Goal: Information Seeking & Learning: Check status

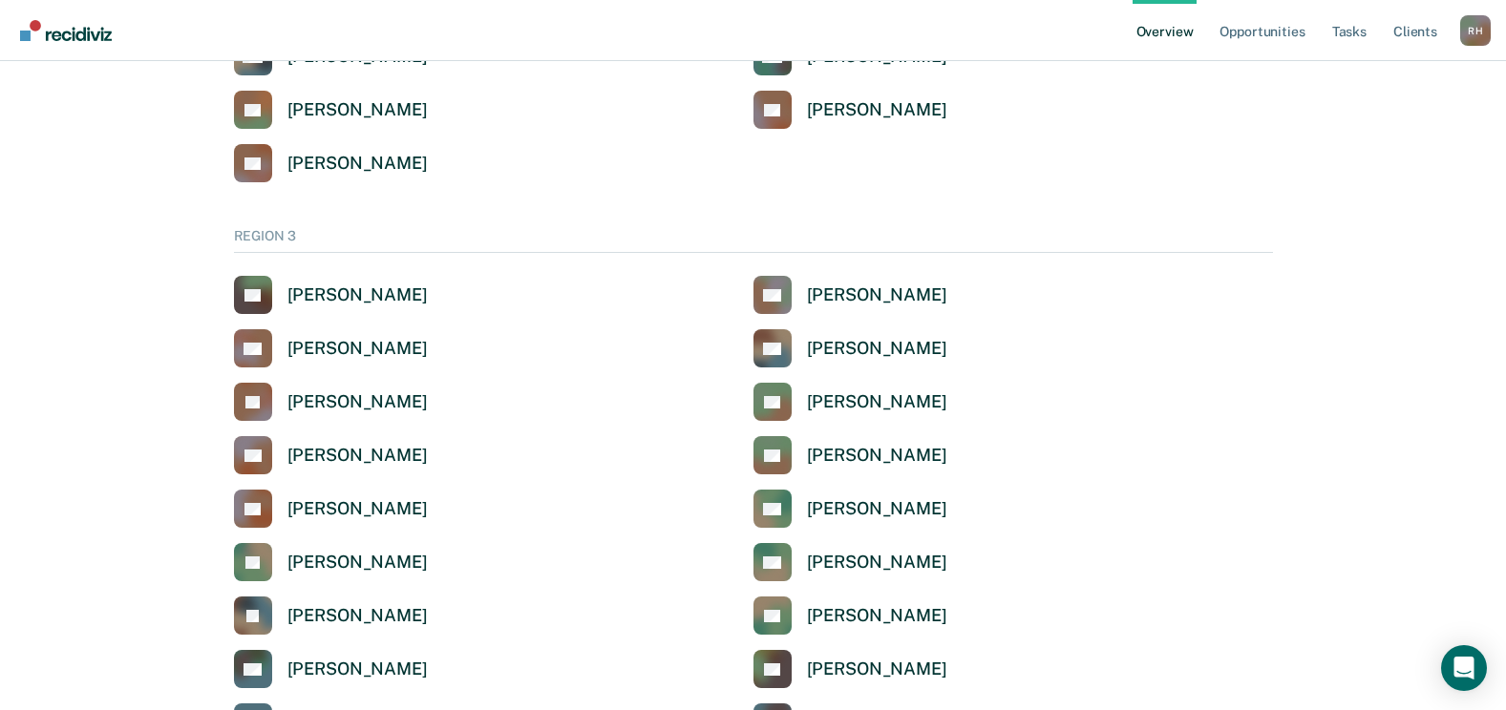
scroll to position [3151, 0]
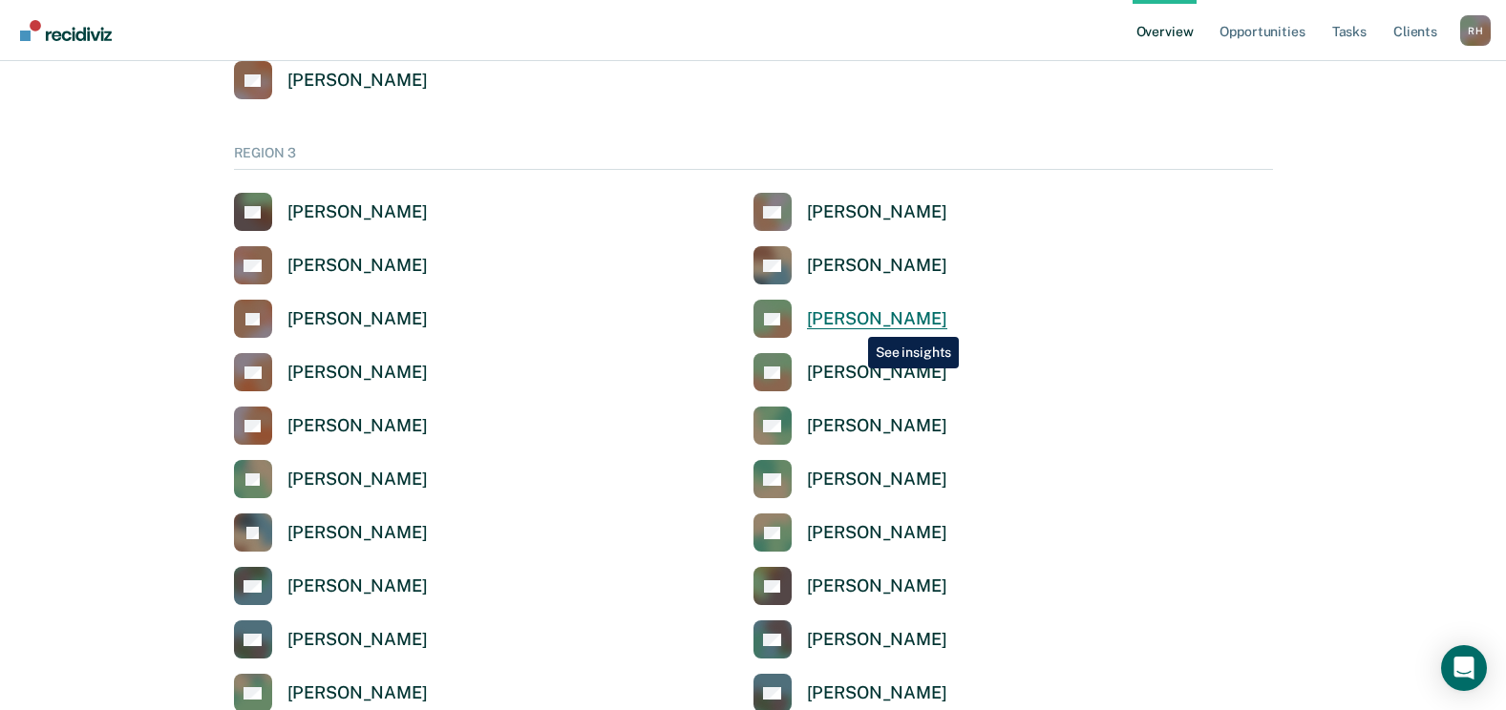
click at [854, 323] on div "Tonya Bowman" at bounding box center [877, 319] width 140 height 22
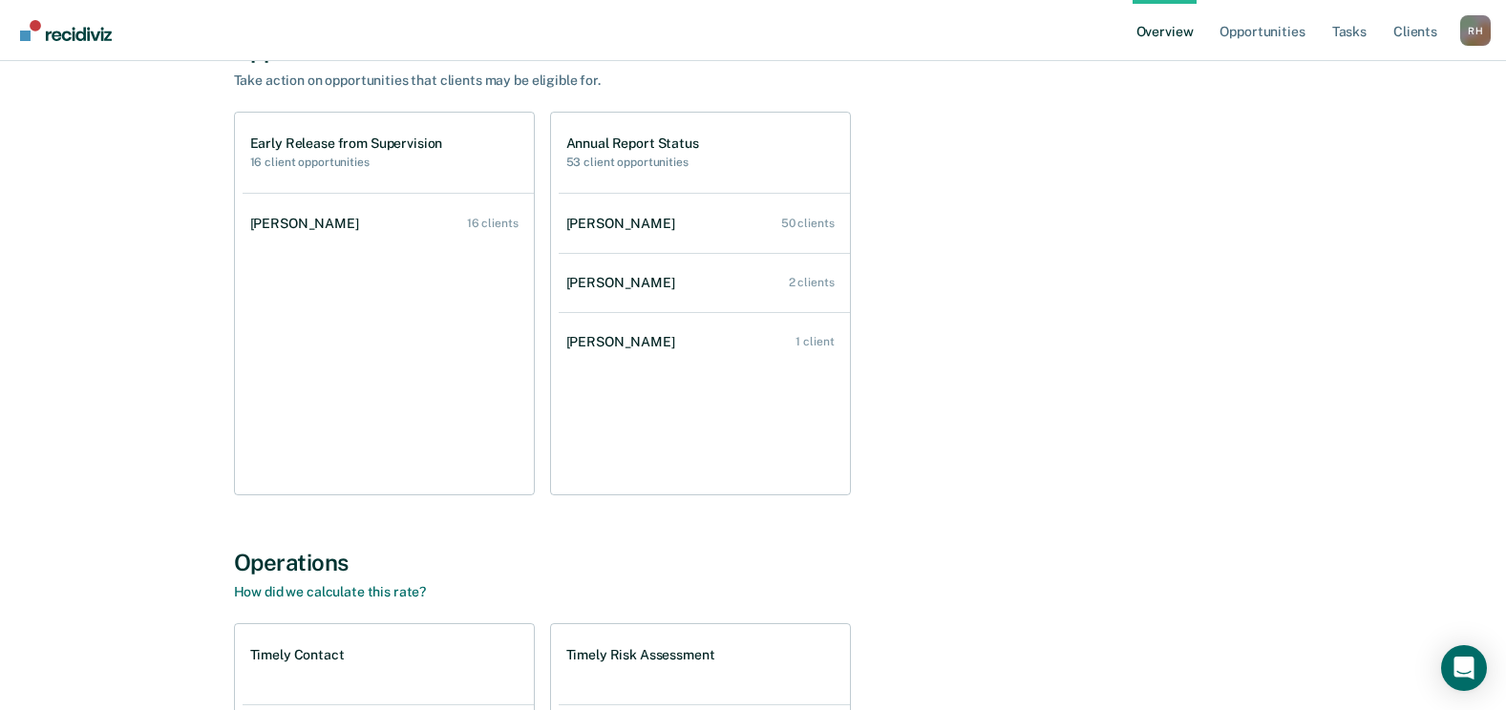
scroll to position [95, 0]
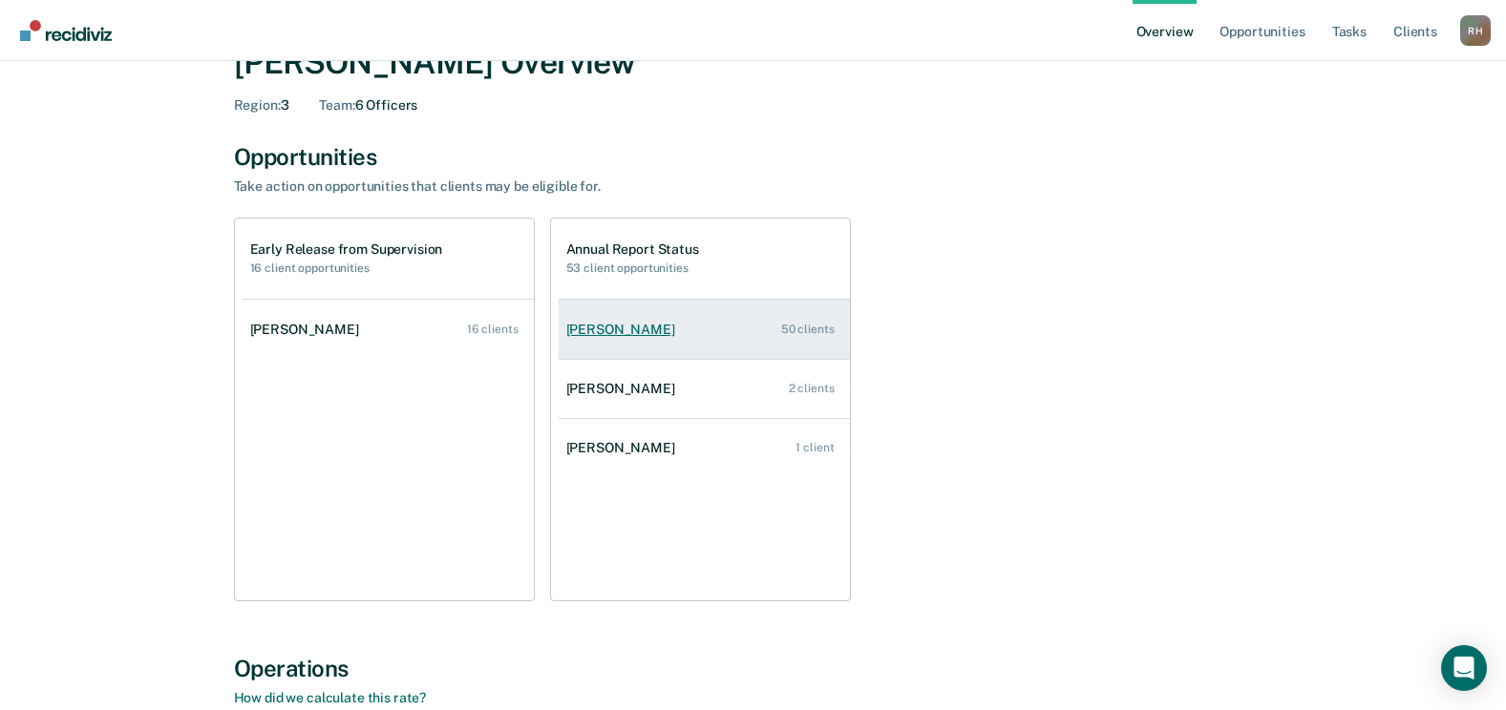
click at [626, 328] on div "Tysean Barnett" at bounding box center [624, 330] width 116 height 16
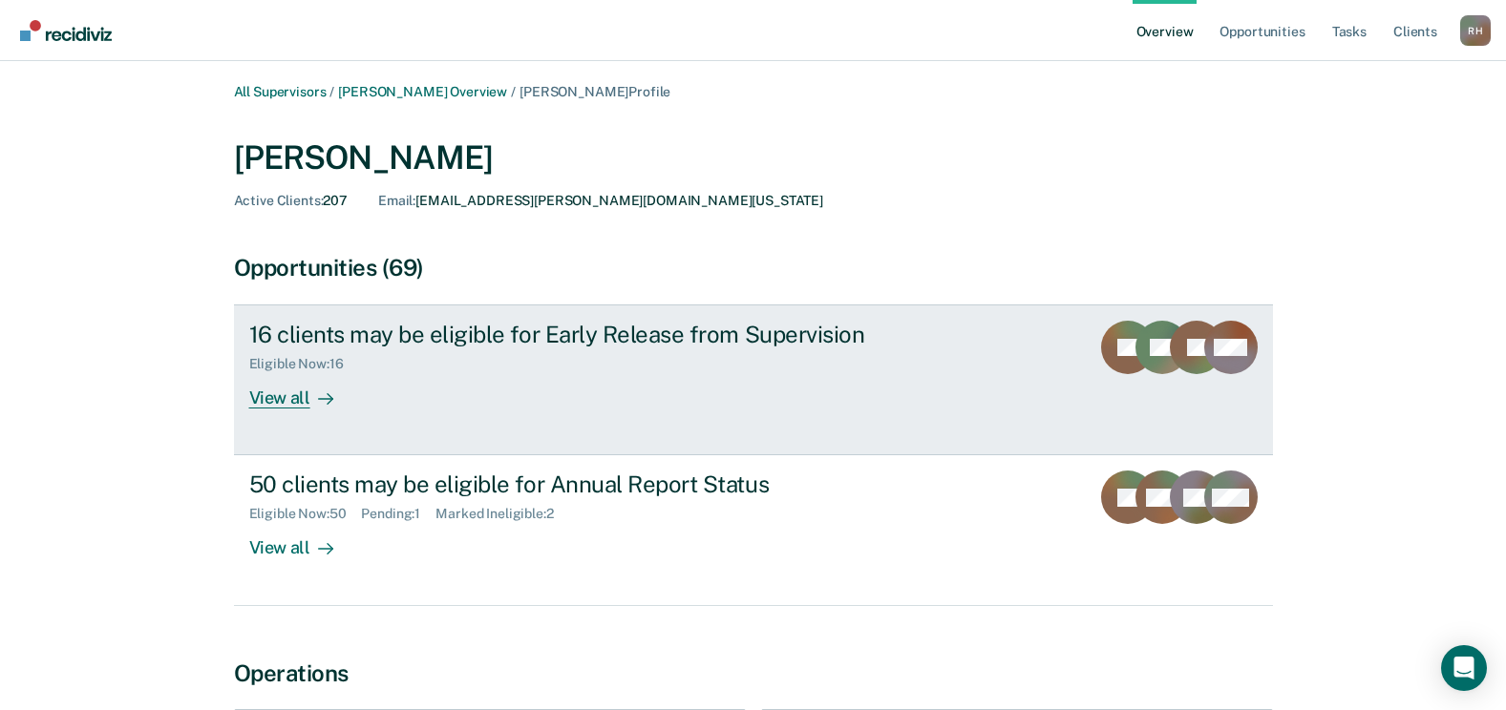
click at [289, 405] on div "View all" at bounding box center [302, 390] width 107 height 37
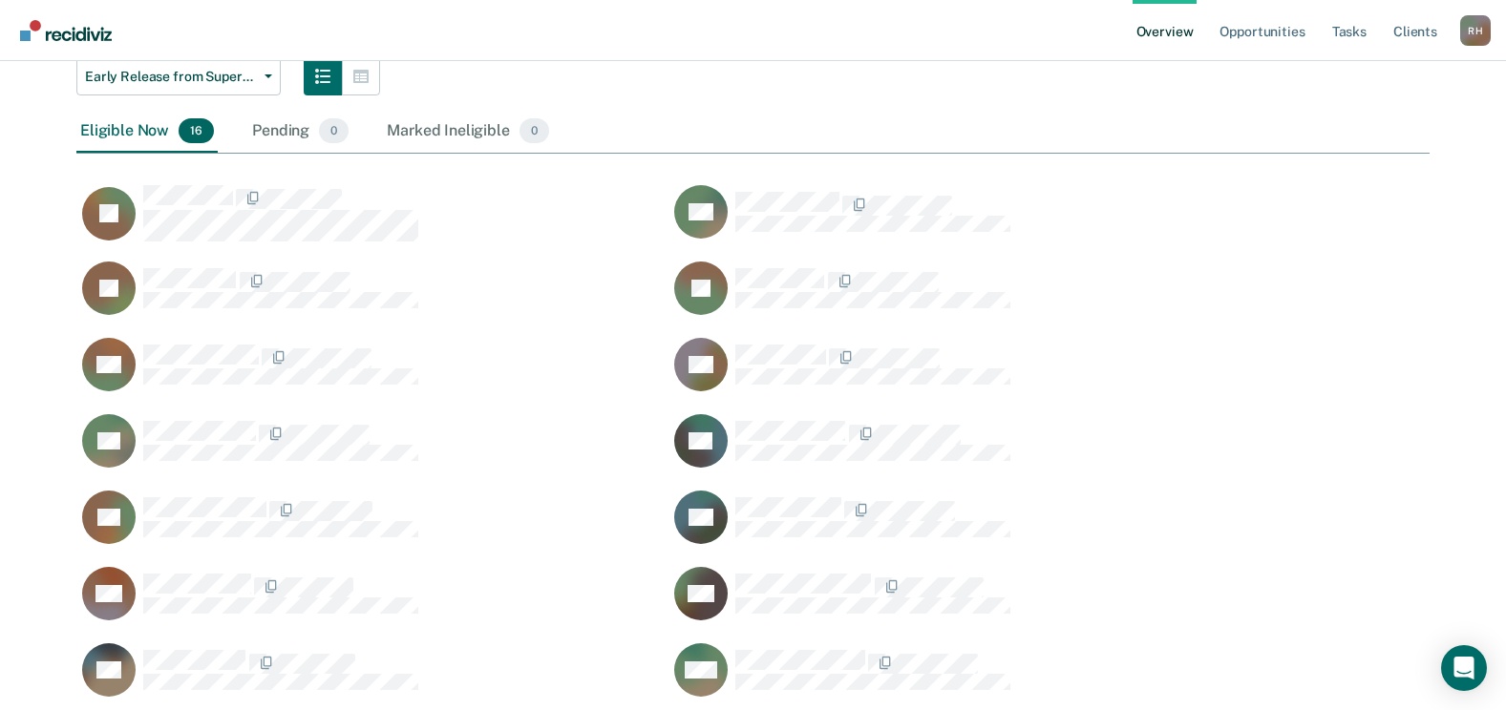
scroll to position [221, 0]
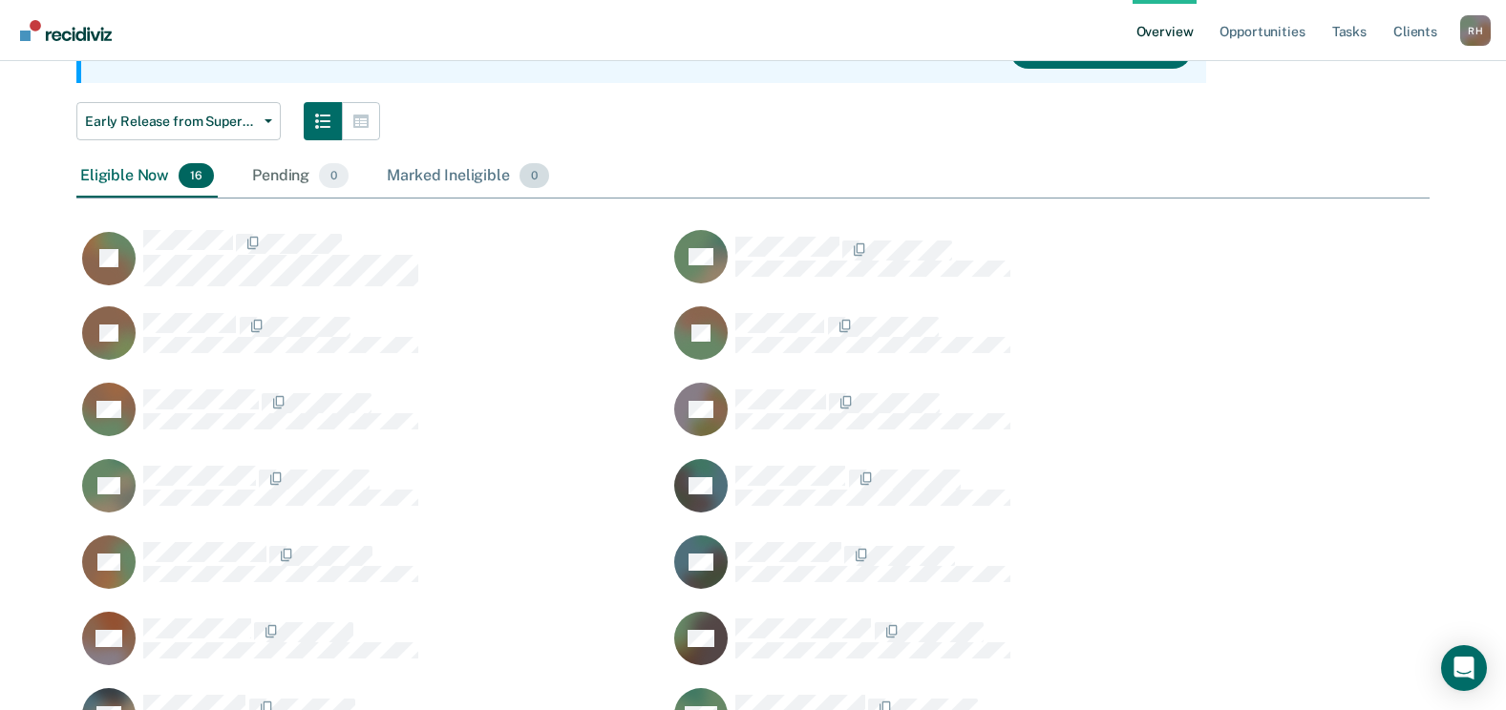
click at [425, 178] on div "Marked Ineligible 0" at bounding box center [468, 177] width 170 height 42
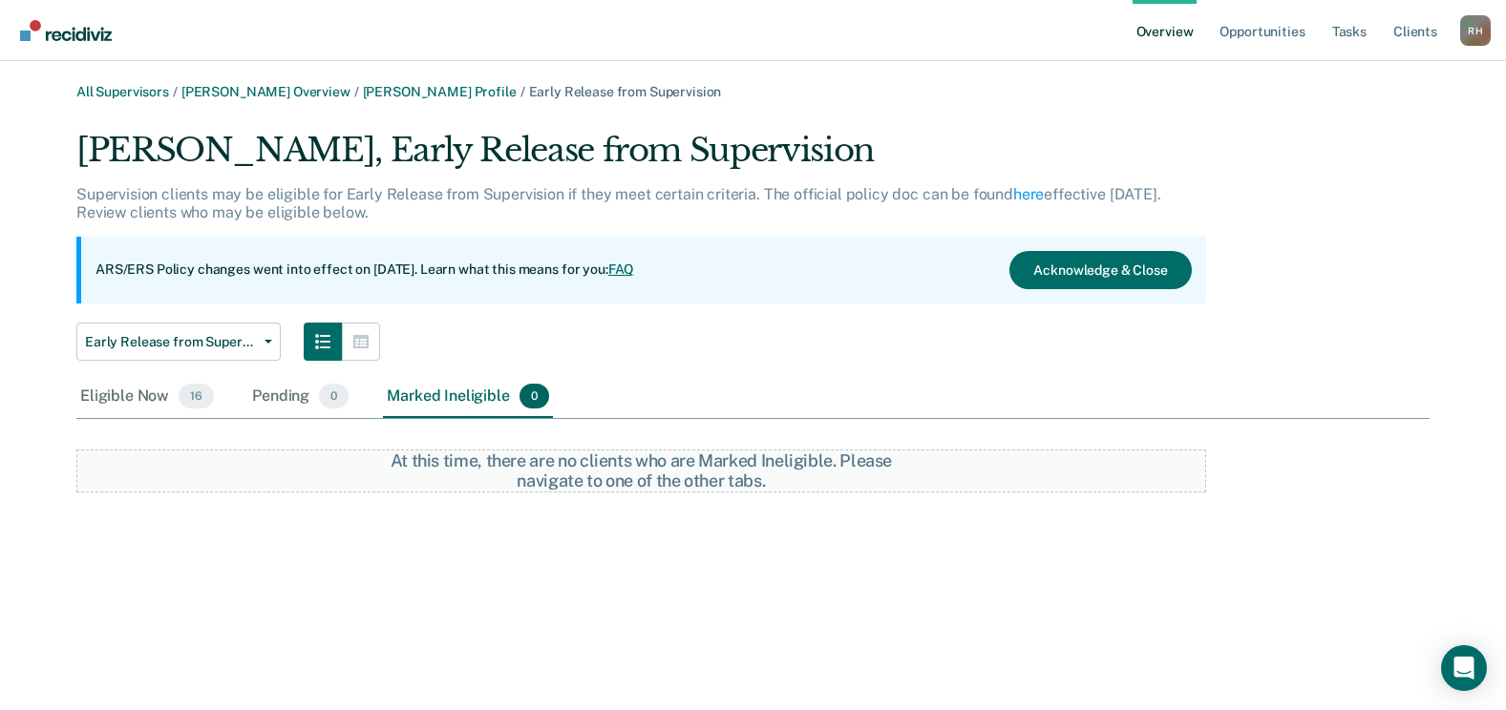
scroll to position [0, 0]
click at [114, 397] on div "Eligible Now 16" at bounding box center [146, 397] width 141 height 42
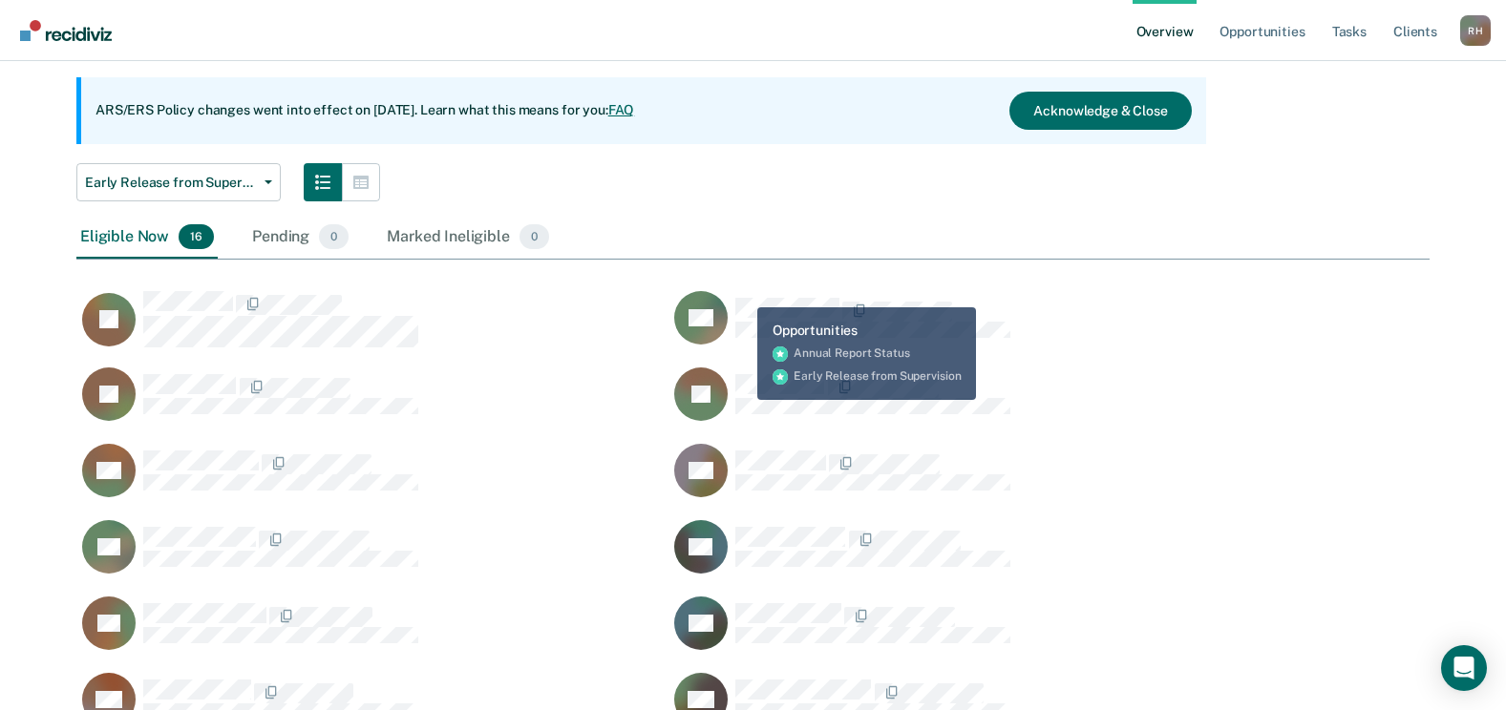
scroll to position [30, 0]
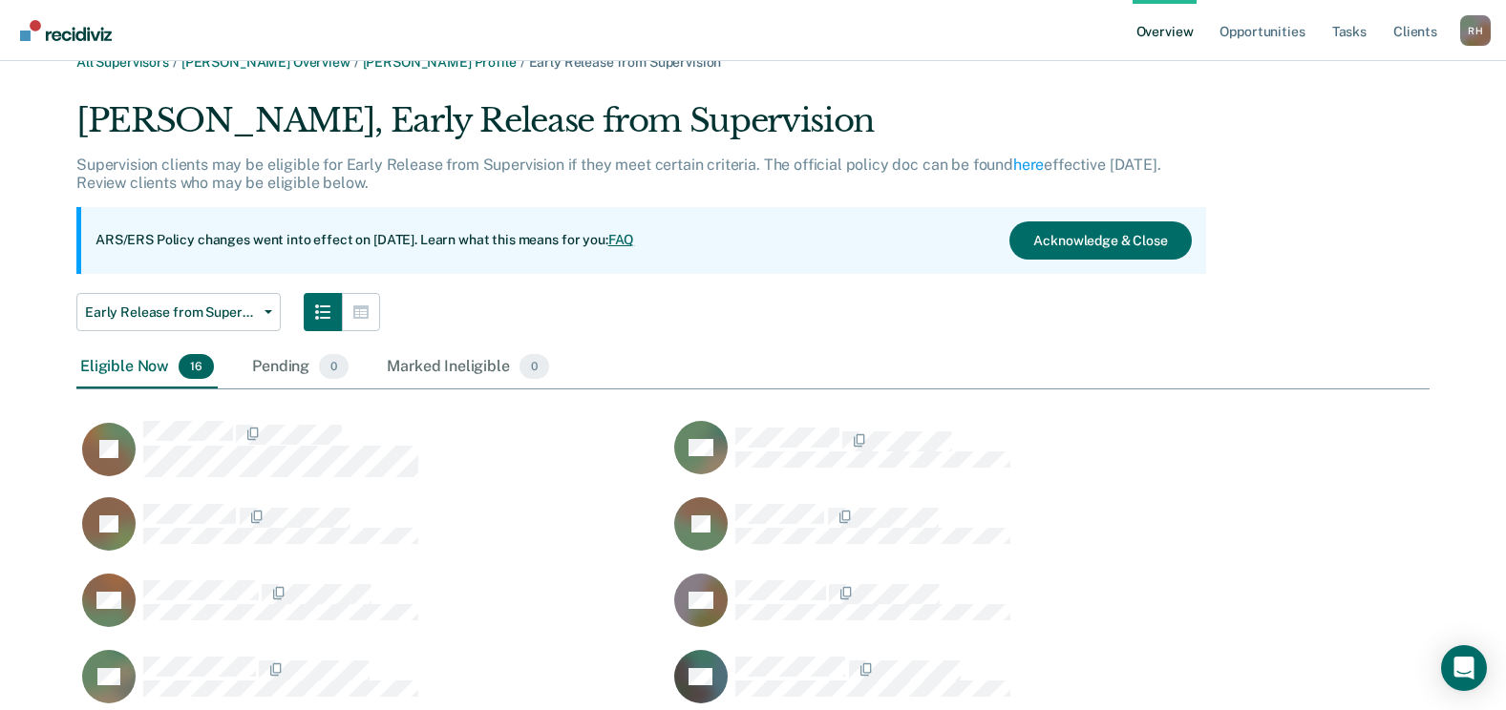
click at [278, 365] on div "Pending 0" at bounding box center [300, 368] width 104 height 42
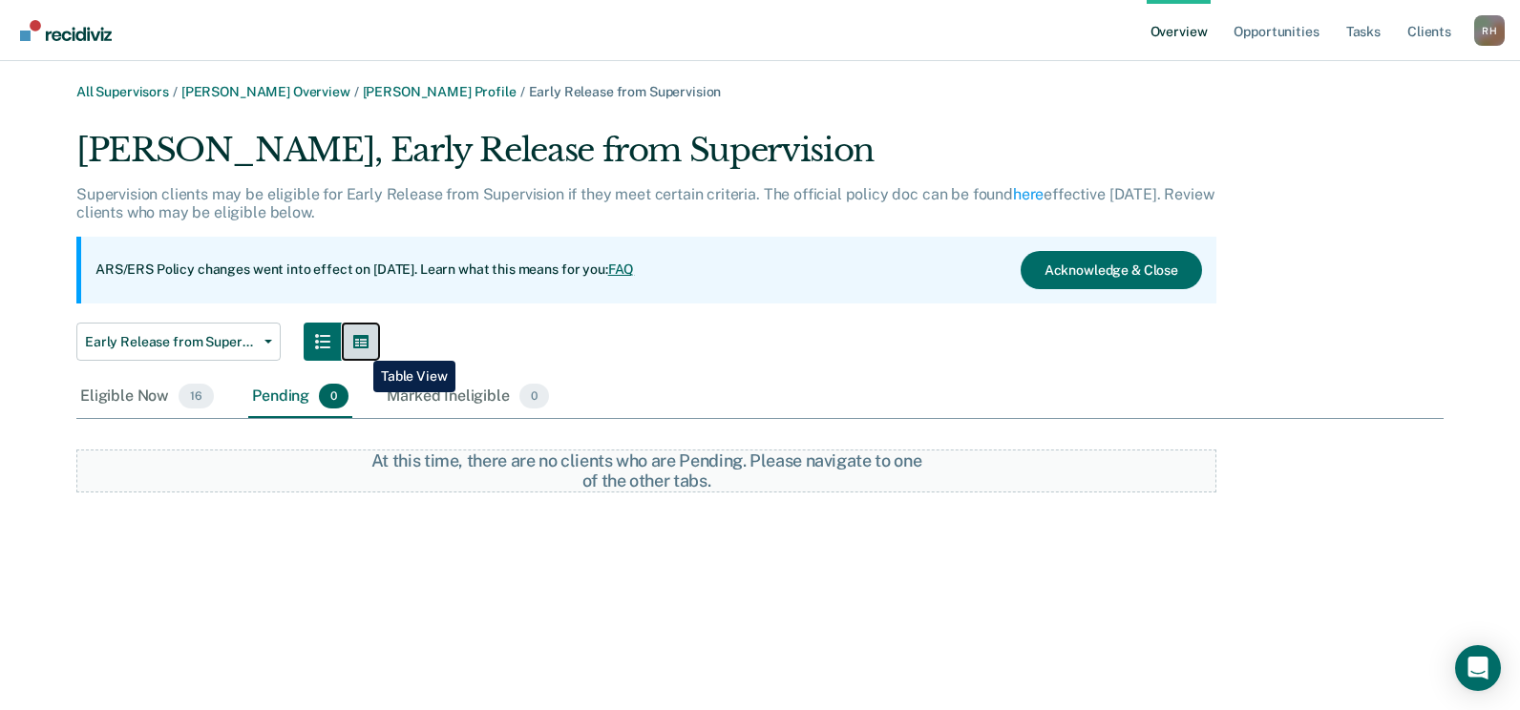
click at [359, 347] on icon "button" at bounding box center [360, 341] width 15 height 13
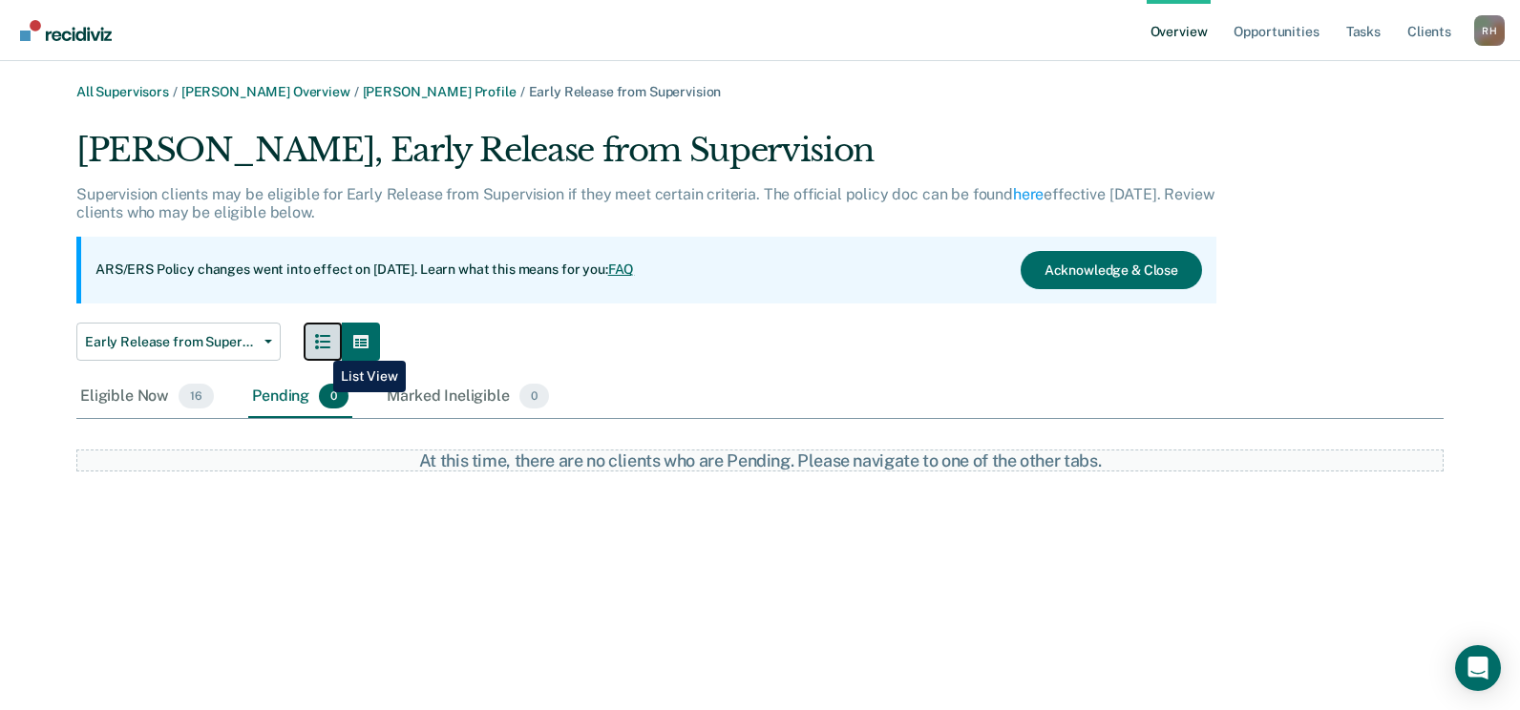
click at [319, 347] on icon "button" at bounding box center [322, 341] width 15 height 15
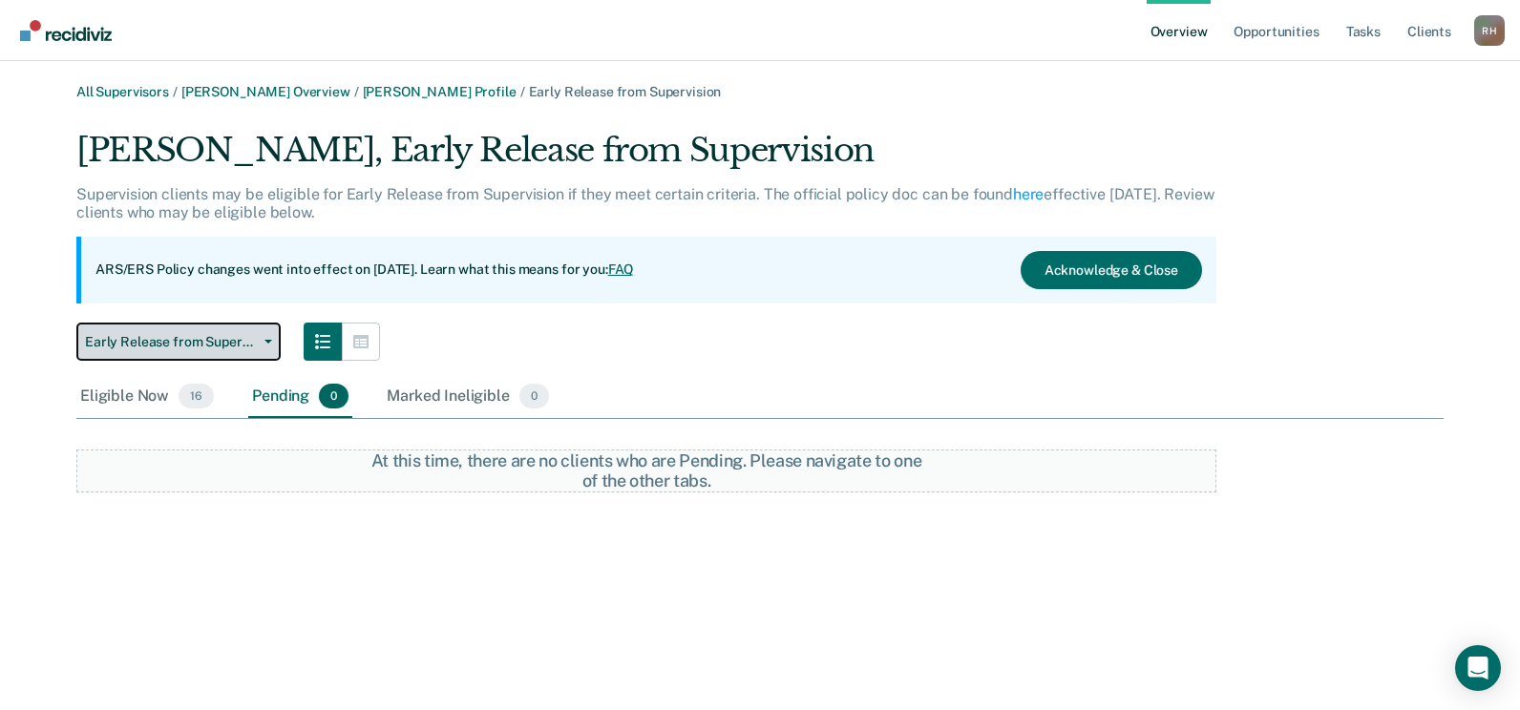
click at [212, 350] on button "Early Release from Supervision" at bounding box center [178, 342] width 204 height 38
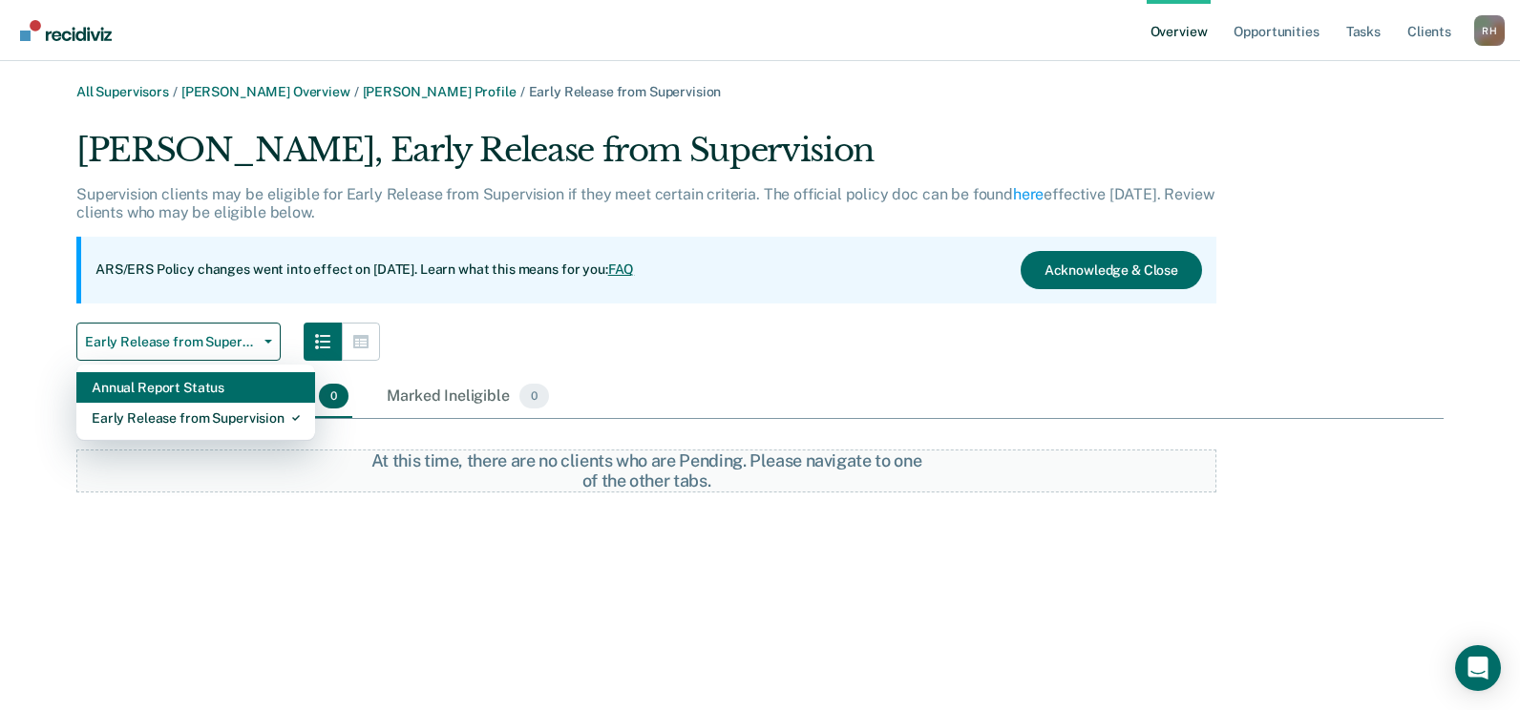
click at [183, 383] on div "Annual Report Status" at bounding box center [196, 387] width 208 height 31
